Goal: Task Accomplishment & Management: Use online tool/utility

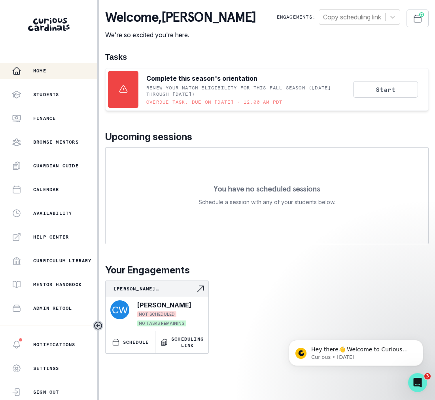
scroll to position [85, 0]
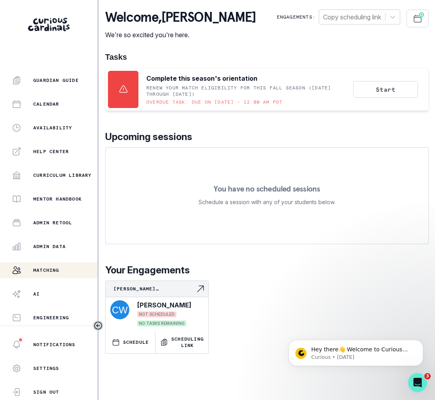
click at [63, 269] on div "Matching" at bounding box center [54, 269] width 85 height 9
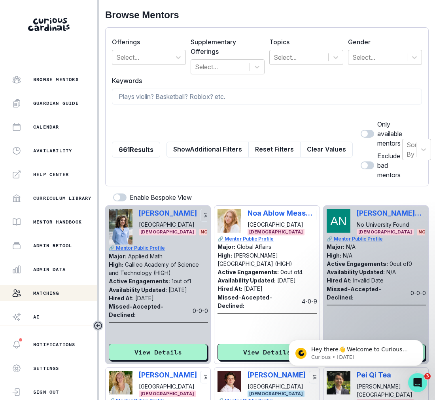
scroll to position [85, 0]
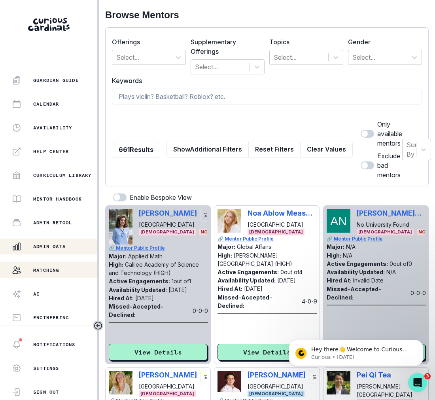
click at [65, 246] on p "Admin Data" at bounding box center [49, 246] width 32 height 6
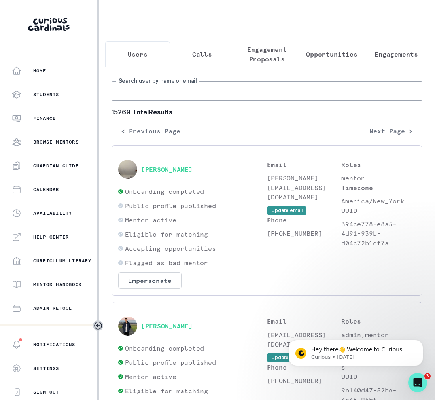
click at [182, 94] on input "Search user by name or email" at bounding box center [267, 91] width 311 height 20
type input "[PERSON_NAME]"
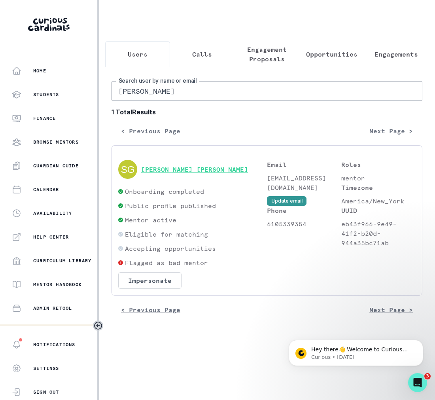
click at [182, 171] on button "[PERSON_NAME] [PERSON_NAME]" at bounding box center [194, 169] width 107 height 8
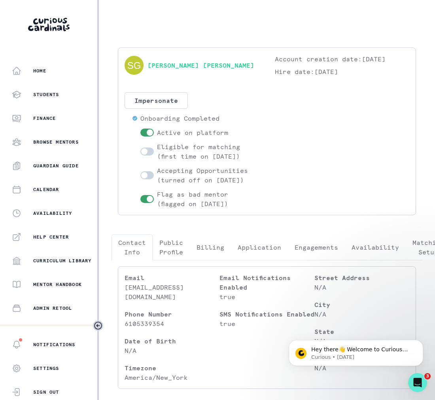
click at [309, 260] on button "Engagements" at bounding box center [316, 247] width 57 height 26
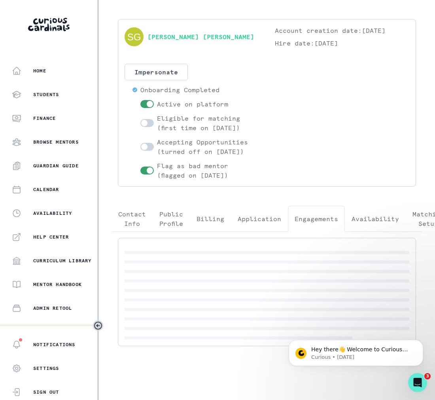
scroll to position [3, 0]
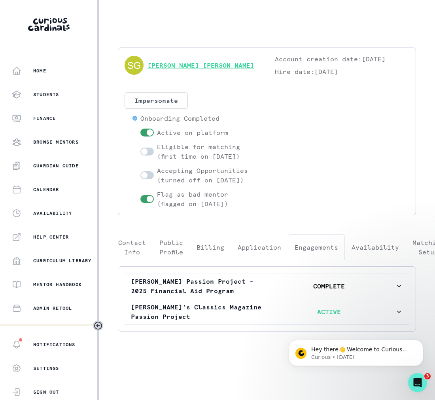
click at [168, 66] on link "[PERSON_NAME] [PERSON_NAME]" at bounding box center [201, 65] width 107 height 9
click at [168, 98] on div "[PERSON_NAME] [PERSON_NAME] Account creation date: [DATE] Hire date: [DATE] Imp…" at bounding box center [267, 131] width 285 height 154
click at [168, 105] on button "Impersonate" at bounding box center [156, 100] width 63 height 17
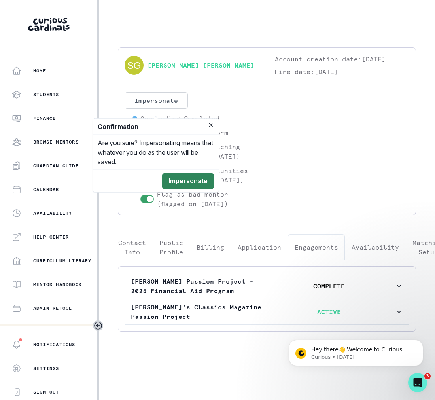
click at [201, 176] on button "Impersonate" at bounding box center [188, 181] width 52 height 16
